Goal: Task Accomplishment & Management: Complete application form

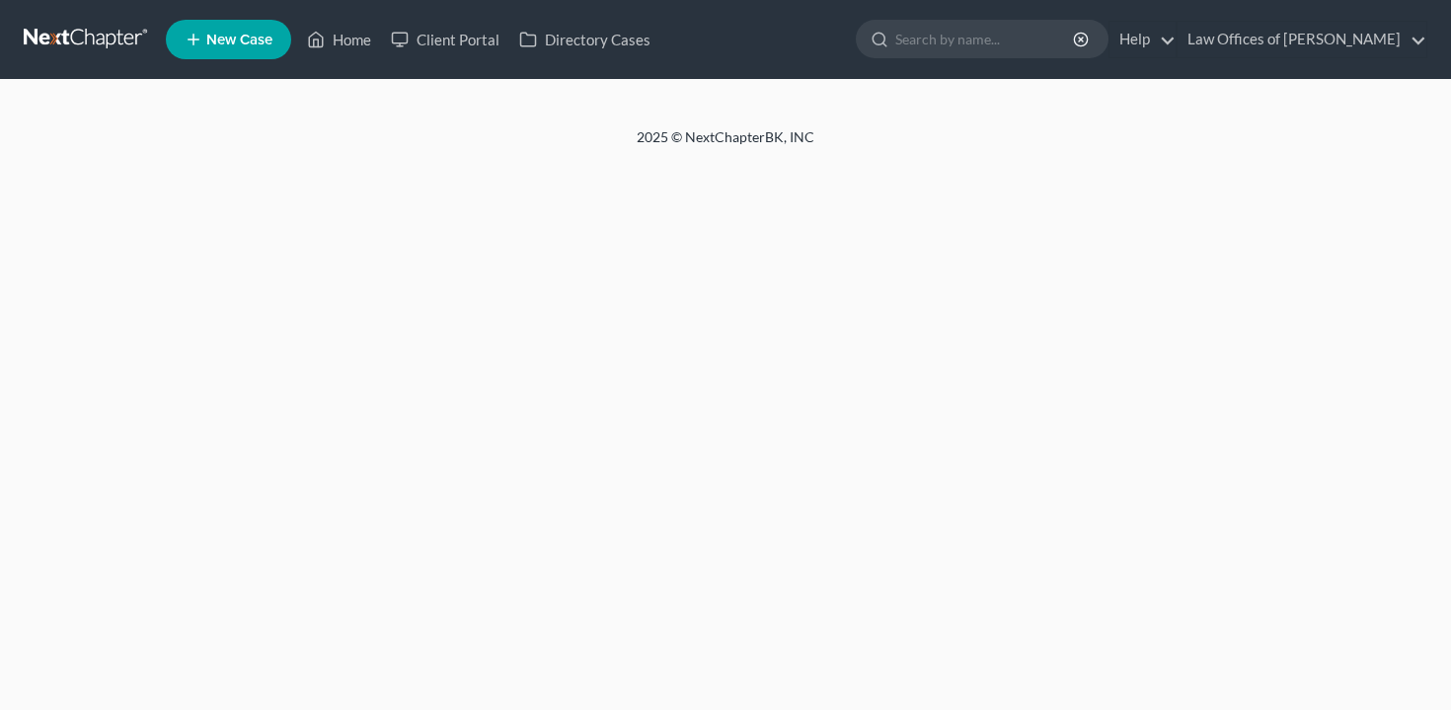
select select "5"
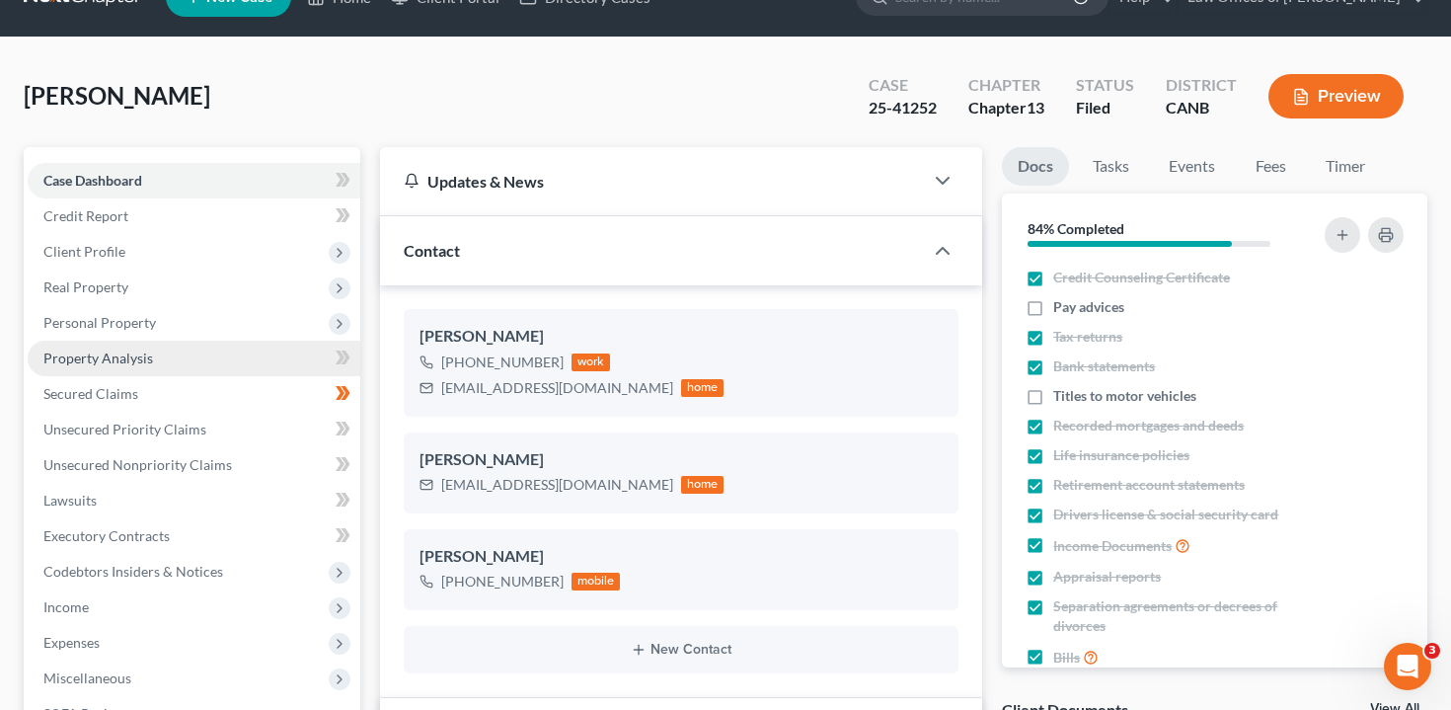
scroll to position [44, 0]
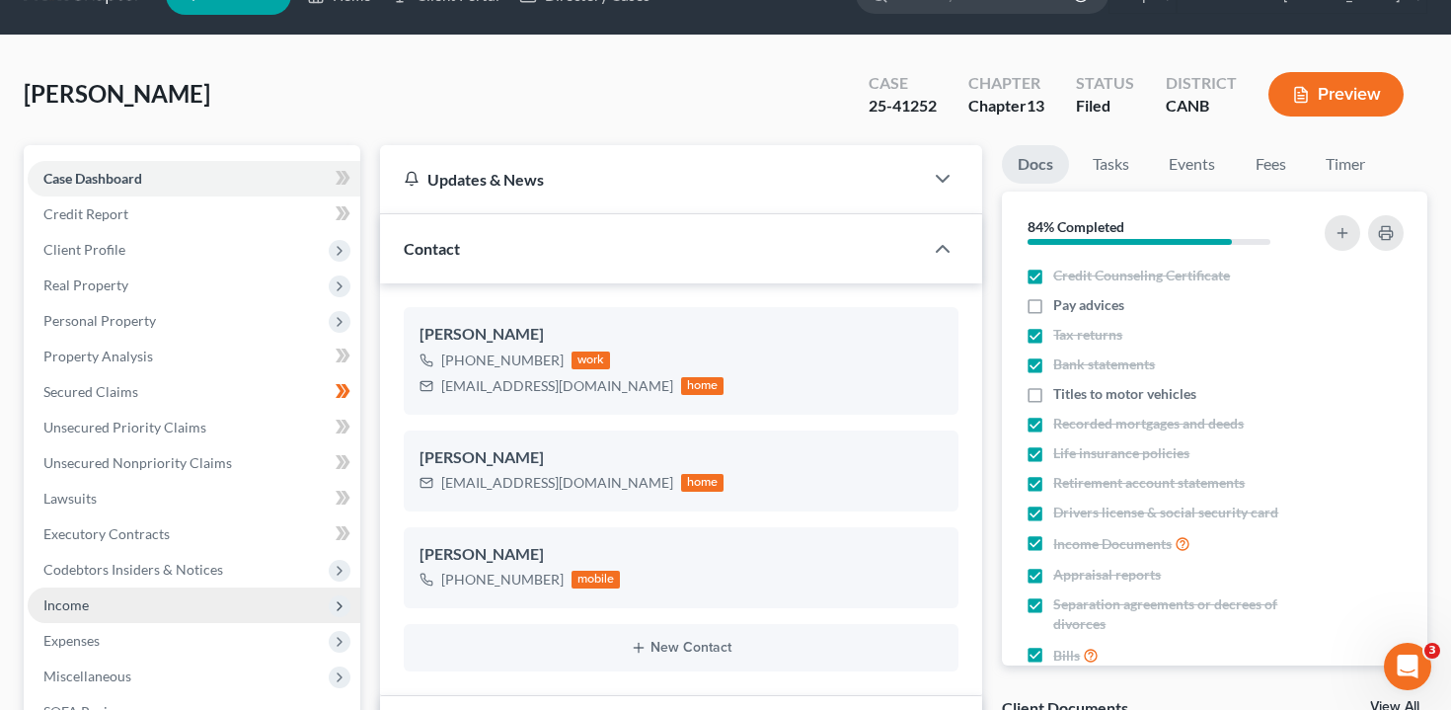
click at [191, 610] on span "Income" at bounding box center [194, 605] width 333 height 36
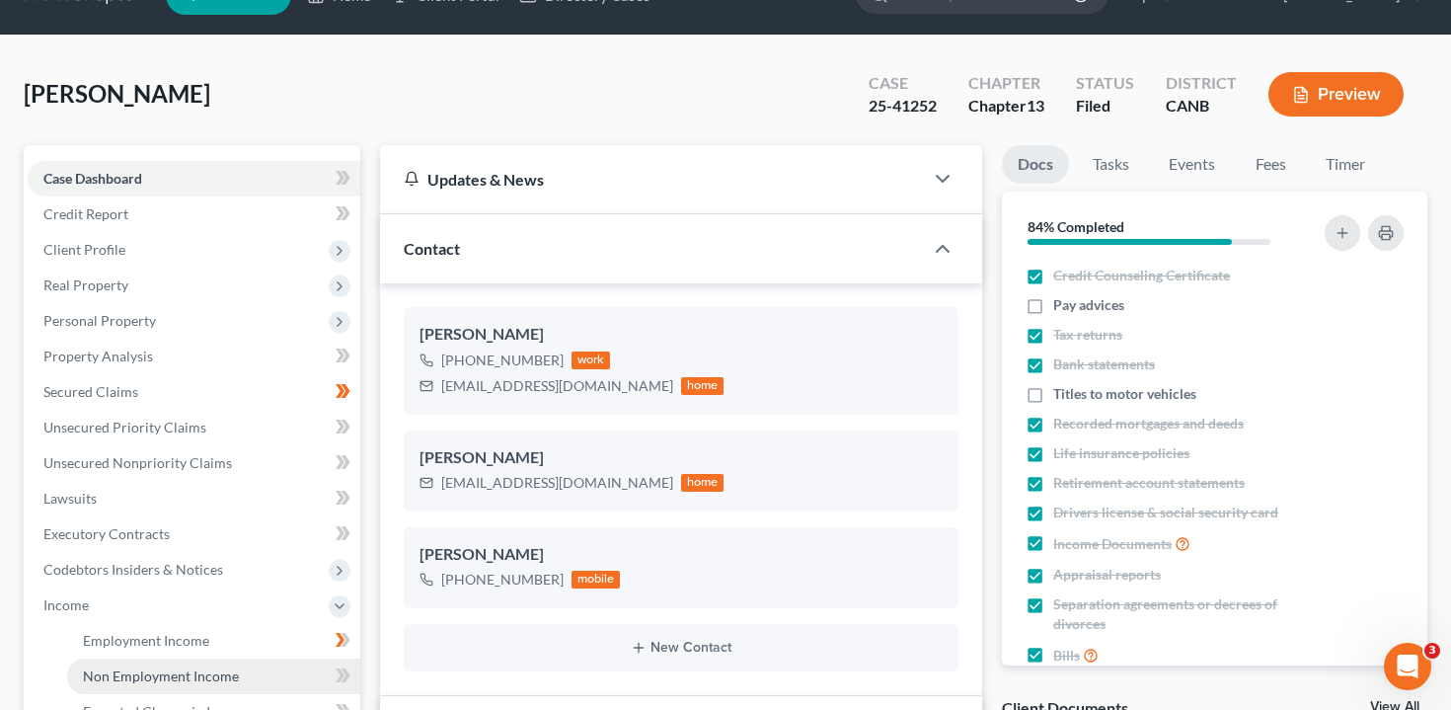
click at [194, 667] on span "Non Employment Income" at bounding box center [161, 675] width 156 height 17
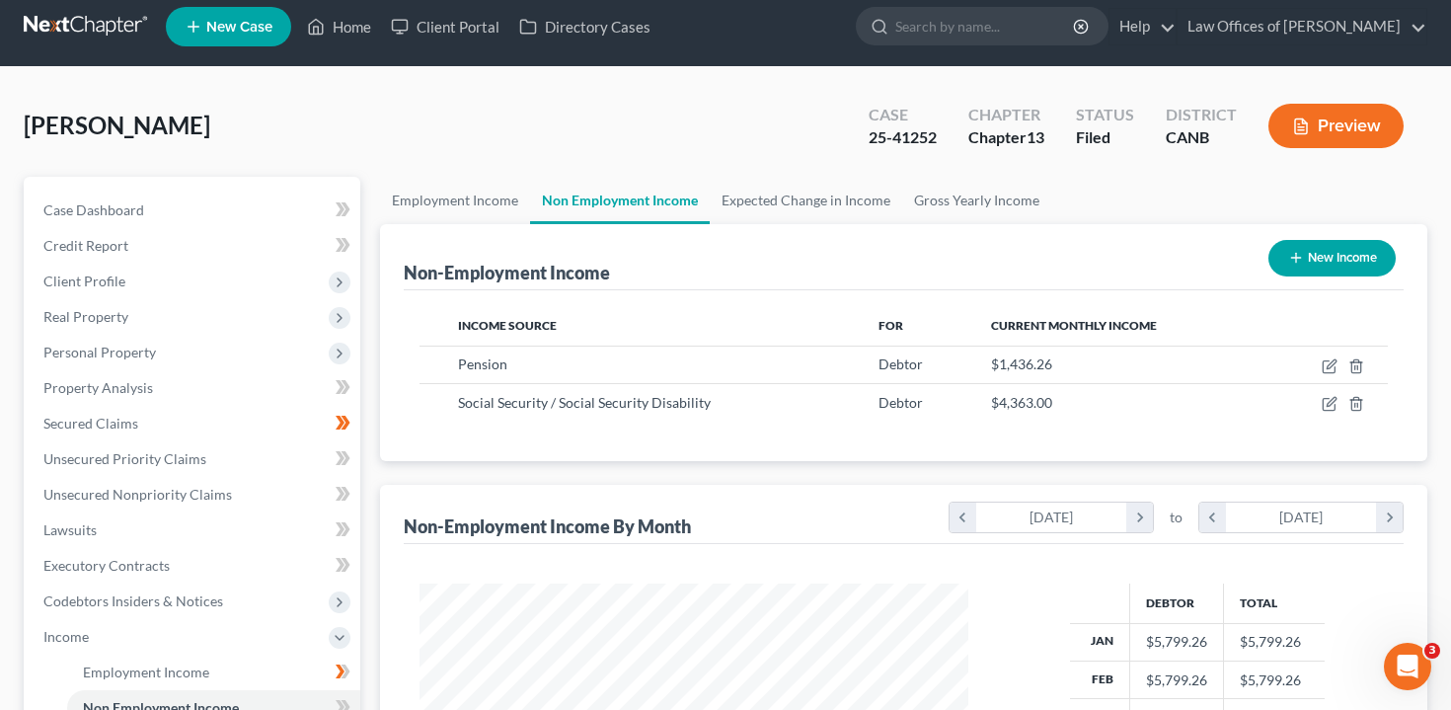
scroll to position [15, 0]
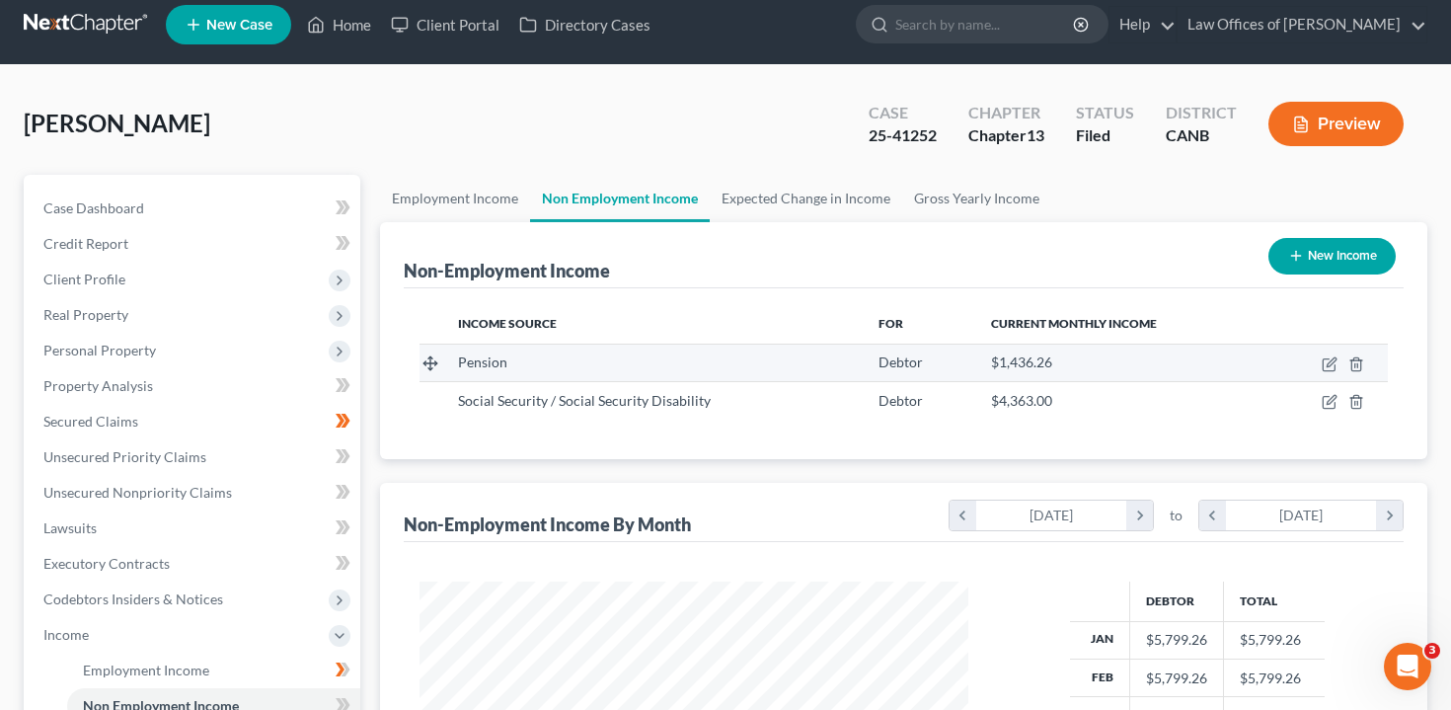
click at [1320, 367] on td at bounding box center [1326, 363] width 121 height 38
click at [1333, 367] on icon "button" at bounding box center [1330, 364] width 16 height 16
select select "2"
select select "0"
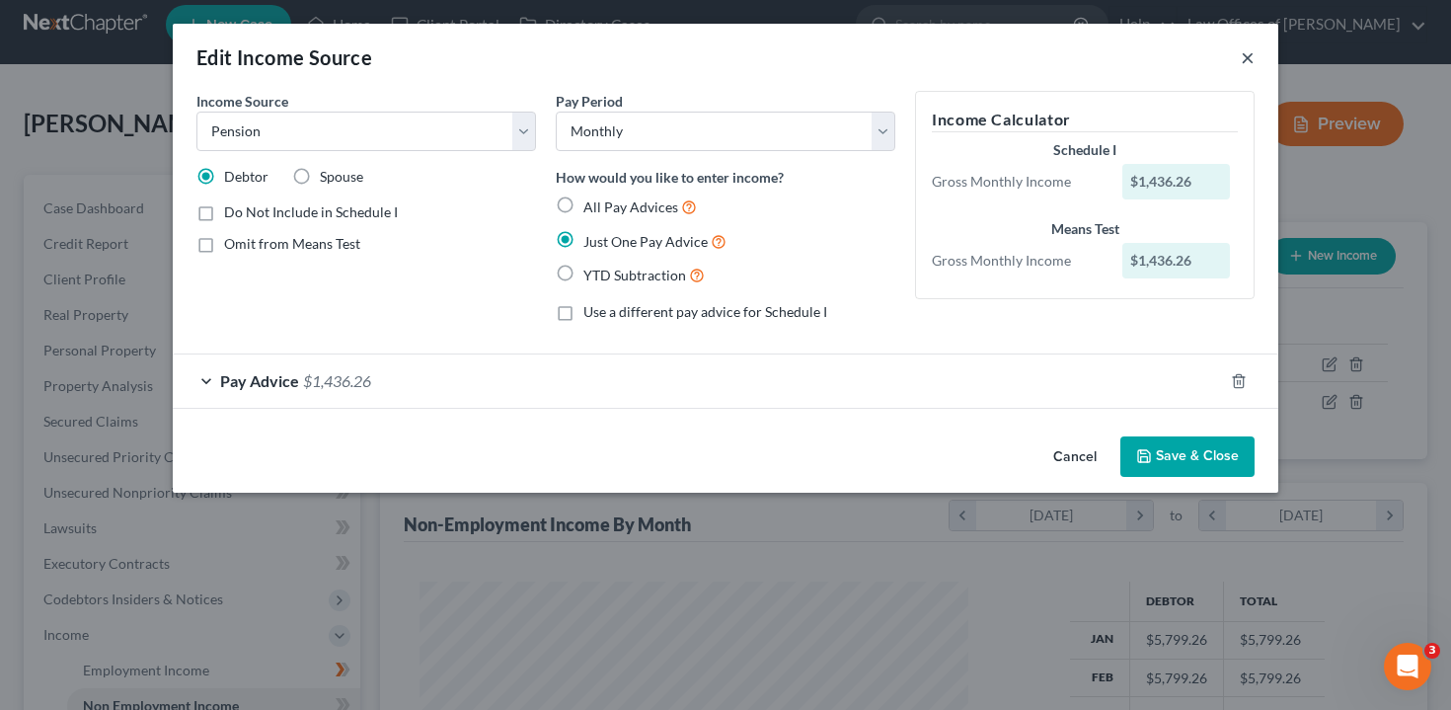
click at [1244, 59] on button "×" at bounding box center [1248, 57] width 14 height 24
